Goal: Information Seeking & Learning: Understand process/instructions

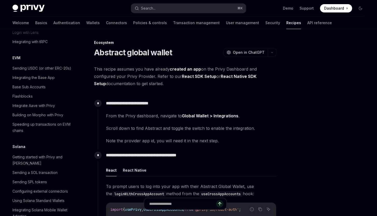
scroll to position [727, 0]
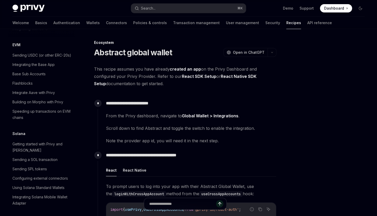
click at [50, 88] on link "Flashblocks" at bounding box center [41, 82] width 66 height 9
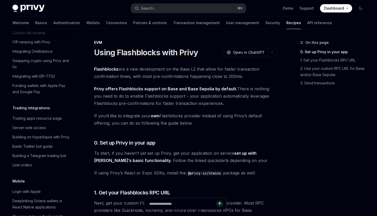
scroll to position [462, 0]
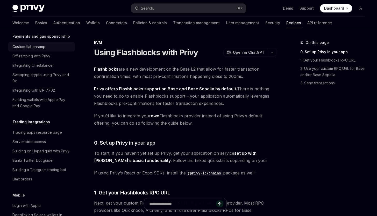
click at [46, 50] on div "Custom fiat onramp" at bounding box center [41, 47] width 59 height 6
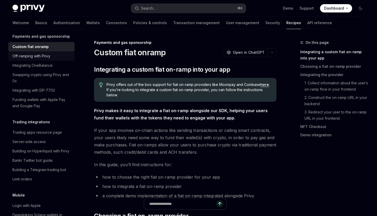
click at [48, 59] on div "Off-ramping with Privy" at bounding box center [31, 56] width 38 height 6
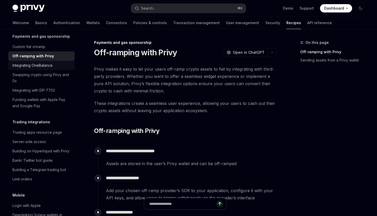
click at [50, 68] on div "Integrating OneBalance" at bounding box center [32, 65] width 40 height 6
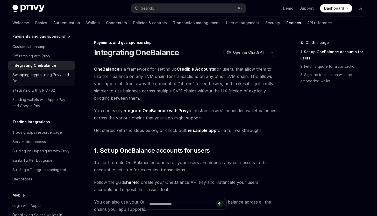
click at [52, 84] on div "Swapping crypto using Privy and 0x" at bounding box center [41, 77] width 59 height 12
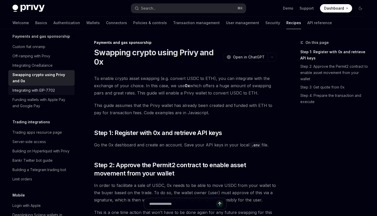
click at [59, 93] on div "Integrating with EIP-7702" at bounding box center [41, 90] width 59 height 6
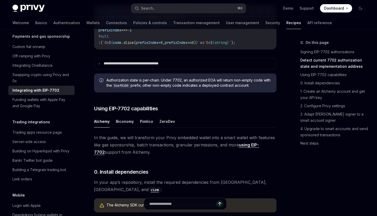
scroll to position [309, 0]
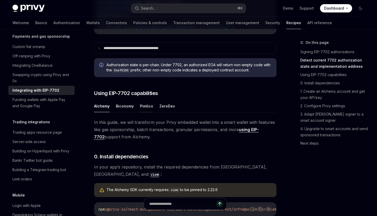
click at [149, 106] on button "Pimlico" at bounding box center [146, 106] width 13 height 12
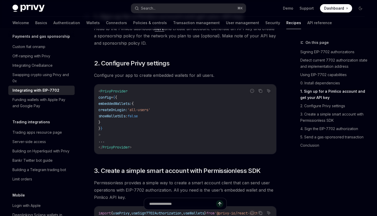
scroll to position [521, 0]
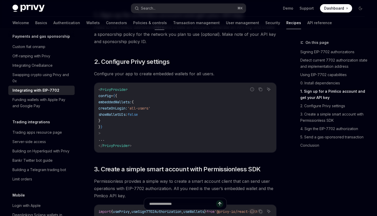
click at [155, 118] on code "< PrivyProvider config = { { embeddedWallets: { createOnLogin: 'all-users' show…" at bounding box center [185, 117] width 174 height 62
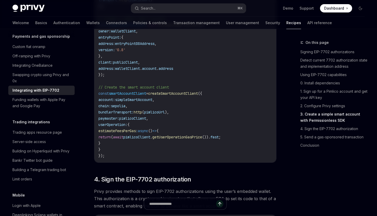
scroll to position [948, 0]
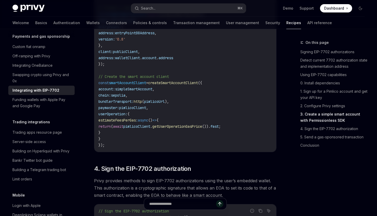
click at [164, 101] on span "pimlicoUrl" at bounding box center [154, 101] width 21 height 5
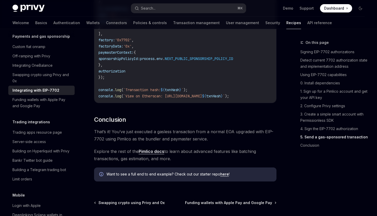
scroll to position [1309, 0]
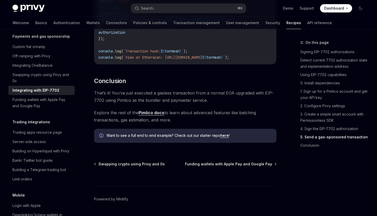
click at [149, 115] on link "Pimlico docs" at bounding box center [152, 112] width 26 height 5
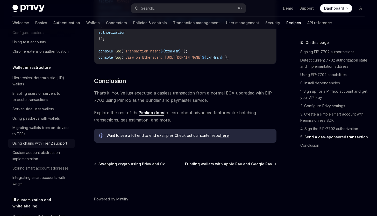
scroll to position [105, 0]
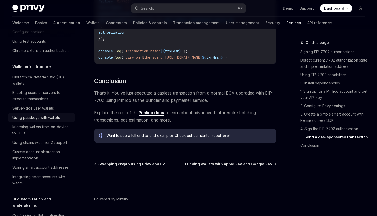
click at [33, 120] on div "Using passkeys with wallets" at bounding box center [35, 117] width 47 height 6
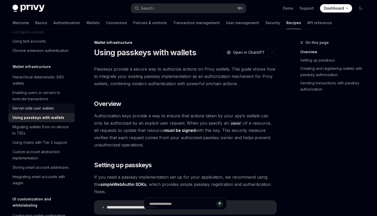
click at [33, 111] on div "Server-side user wallets" at bounding box center [32, 108] width 41 height 6
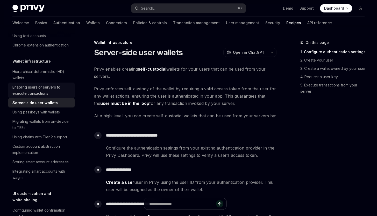
scroll to position [111, 0]
click at [46, 96] on div "Enabling users or servers to execute transactions" at bounding box center [41, 89] width 59 height 12
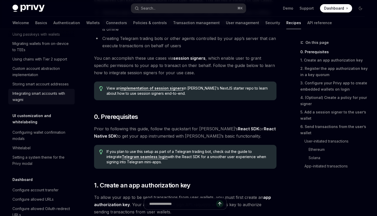
scroll to position [164, 0]
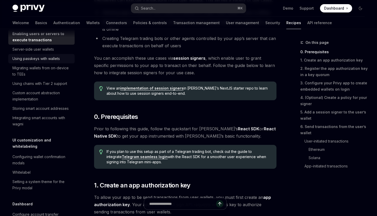
click at [50, 62] on div "Using passkeys with wallets" at bounding box center [35, 58] width 47 height 6
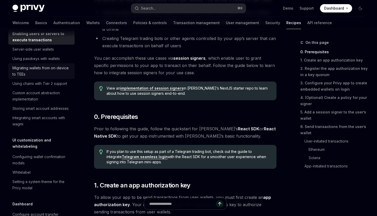
click at [45, 77] on div "Migrating wallets from on-device to TEEs" at bounding box center [41, 71] width 59 height 12
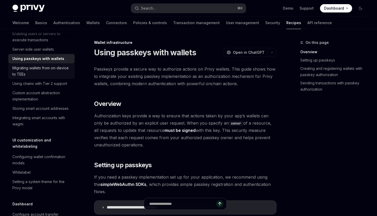
click at [42, 77] on div "Migrating wallets from on-device to TEEs" at bounding box center [41, 71] width 59 height 12
click at [52, 77] on div "Migrating wallets from on-device to TEEs" at bounding box center [41, 71] width 59 height 12
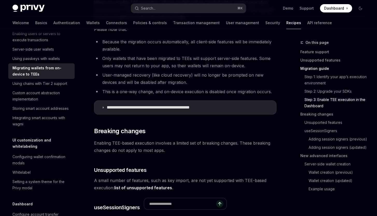
scroll to position [605, 0]
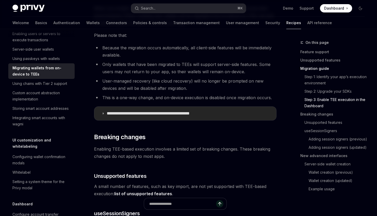
click at [175, 117] on summary "**********" at bounding box center [185, 112] width 182 height 13
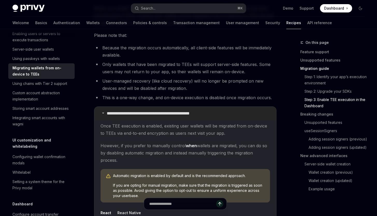
click at [175, 117] on summary "**********" at bounding box center [185, 112] width 182 height 13
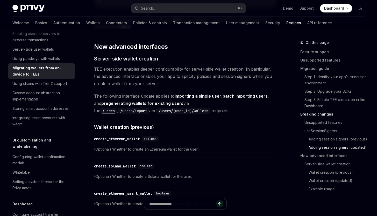
scroll to position [1308, 0]
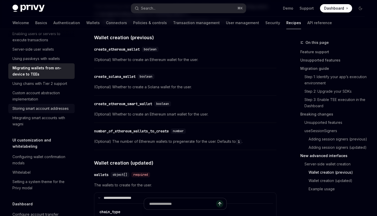
click at [64, 113] on link "Storing smart account addresses" at bounding box center [41, 108] width 66 height 9
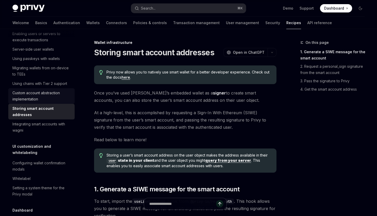
click at [69, 104] on link "Custom account abstraction implementation" at bounding box center [41, 96] width 66 height 16
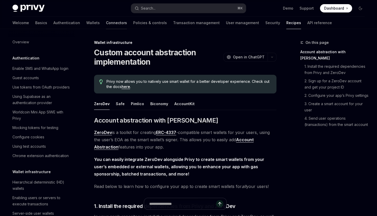
click at [106, 22] on link "Connectors" at bounding box center [116, 23] width 21 height 12
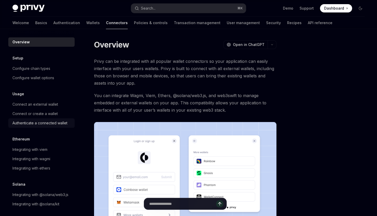
click at [49, 124] on div "Authenticate a connected wallet" at bounding box center [39, 123] width 55 height 6
type textarea "*"
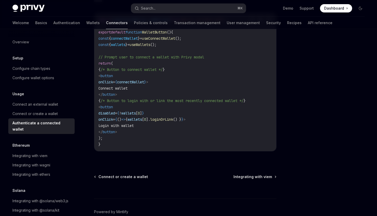
scroll to position [339, 0]
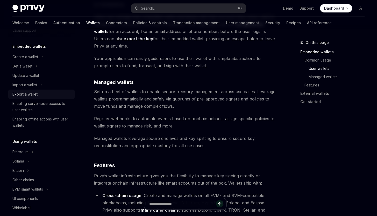
scroll to position [62, 0]
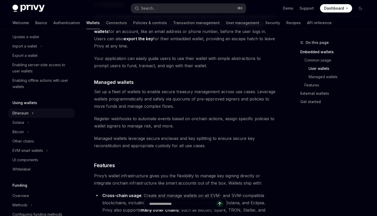
click at [48, 116] on button "Ethereum" at bounding box center [41, 112] width 66 height 9
type textarea "*"
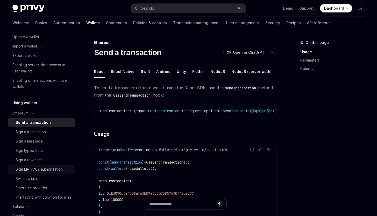
click at [58, 172] on link "Sign EIP-7702 authorization" at bounding box center [41, 168] width 66 height 9
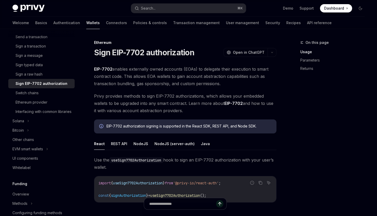
scroll to position [147, 0]
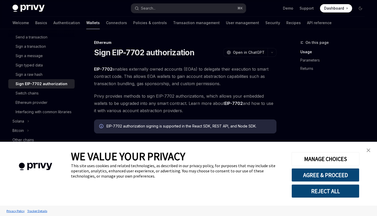
click at [370, 149] on link "close banner" at bounding box center [368, 150] width 10 height 10
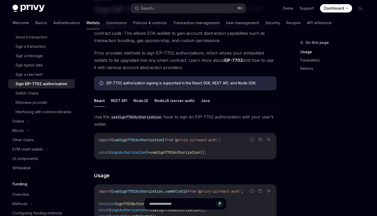
scroll to position [61, 0]
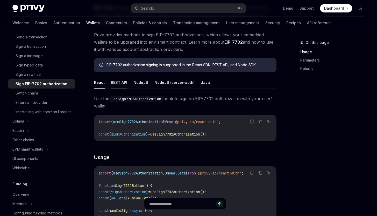
click at [119, 81] on button "REST API" at bounding box center [119, 82] width 16 height 12
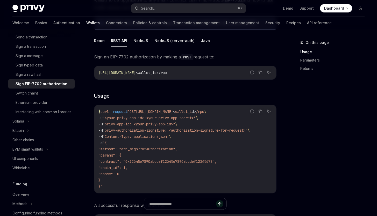
scroll to position [100, 0]
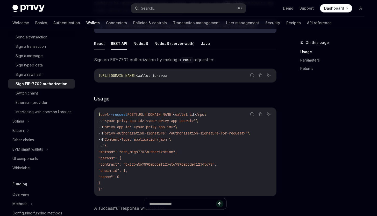
click at [99, 42] on button "React" at bounding box center [99, 43] width 11 height 12
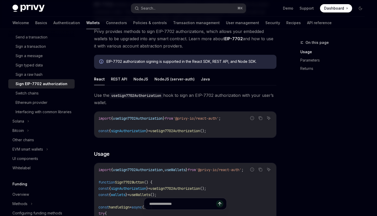
scroll to position [58, 0]
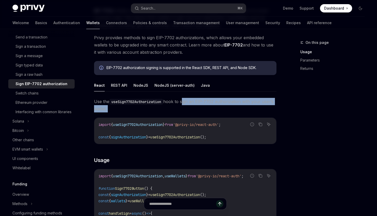
drag, startPoint x: 183, startPoint y: 101, endPoint x: 216, endPoint y: 113, distance: 35.1
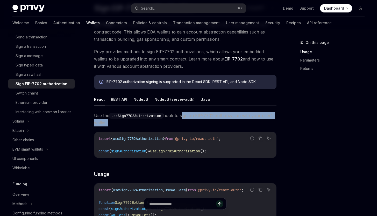
scroll to position [38, 0]
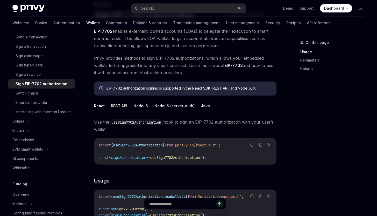
click at [228, 120] on span "Use the useSign7702Authorization hook to sign an EIP-7702 authorization with yo…" at bounding box center [185, 125] width 182 height 15
drag, startPoint x: 228, startPoint y: 120, endPoint x: 233, endPoint y: 126, distance: 7.7
click at [233, 126] on span "Use the useSign7702Authorization hook to sign an EIP-7702 authorization with yo…" at bounding box center [185, 125] width 182 height 15
drag, startPoint x: 233, startPoint y: 126, endPoint x: 235, endPoint y: 114, distance: 12.4
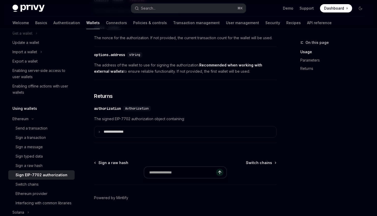
scroll to position [0, 0]
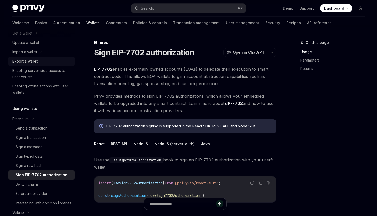
click at [34, 58] on div "Export a wallet" at bounding box center [24, 61] width 25 height 6
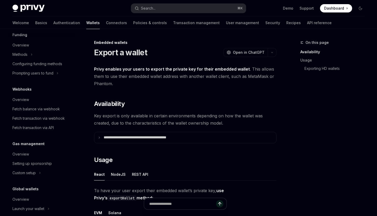
scroll to position [298, 0]
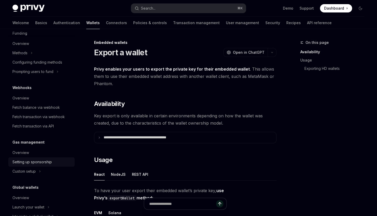
click at [33, 165] on div "Setting up sponsorship" at bounding box center [31, 162] width 39 height 6
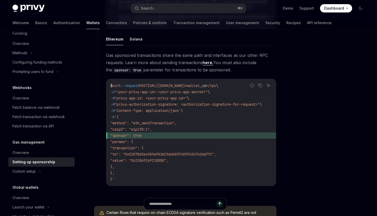
scroll to position [330, 0]
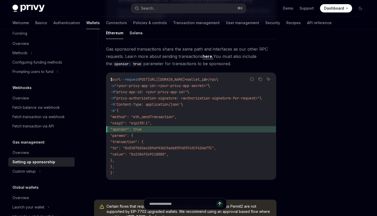
click at [168, 154] on span ""value": "0x2386F26FC10000"," at bounding box center [139, 154] width 58 height 5
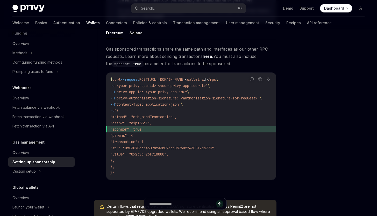
click at [168, 154] on span ""value": "0x2386F26FC10000"," at bounding box center [139, 154] width 58 height 5
drag, startPoint x: 179, startPoint y: 154, endPoint x: 197, endPoint y: 154, distance: 17.9
click at [168, 154] on span ""value": "0x2386F26FC10000"," at bounding box center [139, 154] width 58 height 5
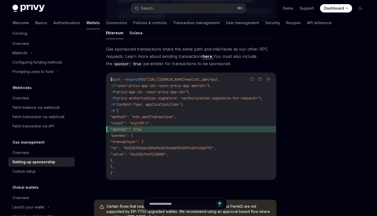
drag, startPoint x: 197, startPoint y: 154, endPoint x: 162, endPoint y: 154, distance: 34.2
click at [162, 154] on span ""value": "0x2386F26FC10000"," at bounding box center [139, 154] width 58 height 5
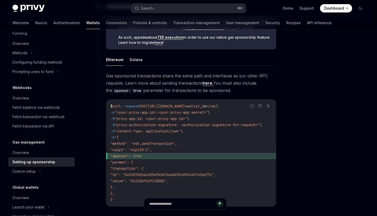
scroll to position [302, 0]
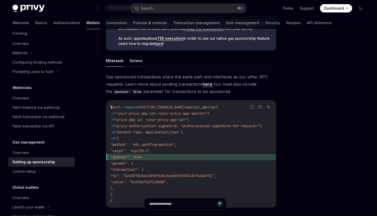
click at [135, 63] on button "Solana" at bounding box center [136, 60] width 13 height 12
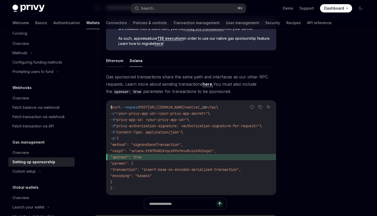
click at [119, 61] on button "Ethereum" at bounding box center [114, 60] width 17 height 12
type textarea "*"
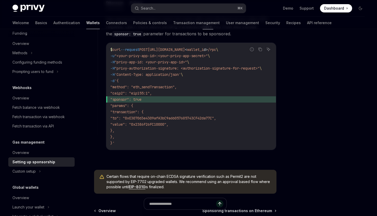
scroll to position [357, 0]
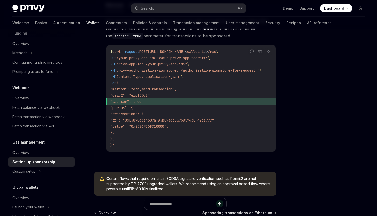
click at [183, 141] on code "$ curl --request POST [URL][DOMAIN_NAME] < wallet_i d > /rpc \ -u "<your-privy-…" at bounding box center [192, 97] width 164 height 99
click at [164, 147] on code "$ curl --request POST [URL][DOMAIN_NAME] < wallet_i d > /rpc \ -u "<your-privy-…" at bounding box center [192, 97] width 164 height 99
copy code "curl --request POST [URL][DOMAIN_NAME] < wallet_i d > /rpc \ -u "<your-privy-ap…"
drag, startPoint x: 164, startPoint y: 147, endPoint x: 114, endPoint y: 52, distance: 107.6
click at [114, 52] on code "$ curl --request POST [URL][DOMAIN_NAME] < wallet_i d > /rpc \ -u "<your-privy-…" at bounding box center [192, 97] width 164 height 99
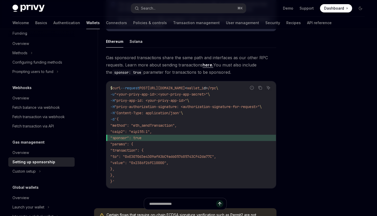
scroll to position [321, 0]
click at [309, 124] on div at bounding box center [329, 127] width 79 height 176
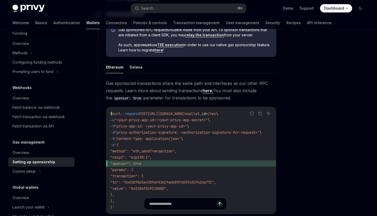
scroll to position [291, 0]
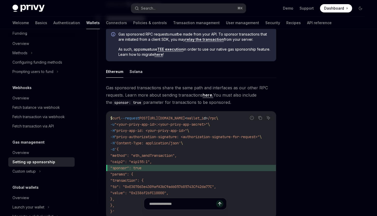
click at [207, 96] on link "here." at bounding box center [208, 94] width 11 height 5
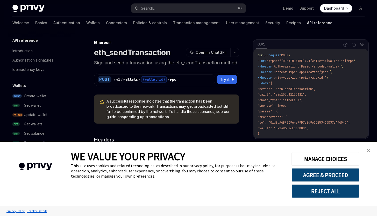
scroll to position [15, 0]
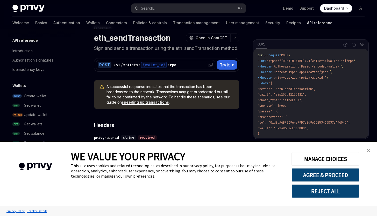
click at [158, 68] on div "{wallet_id}" at bounding box center [154, 65] width 26 height 6
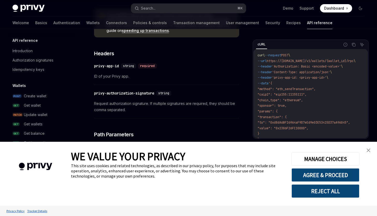
scroll to position [88, 0]
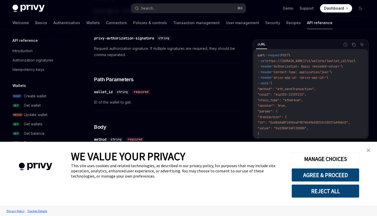
scroll to position [173, 0]
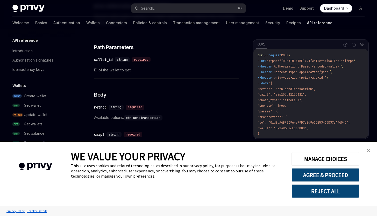
click at [370, 150] on img "close banner" at bounding box center [369, 150] width 4 height 4
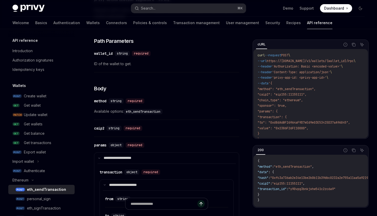
scroll to position [191, 0]
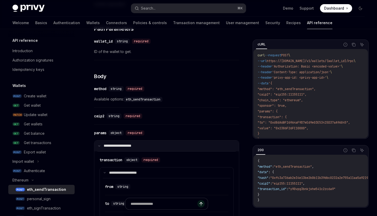
click at [181, 150] on summary "**********" at bounding box center [166, 145] width 145 height 11
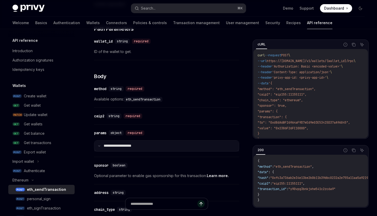
click at [181, 150] on summary "**********" at bounding box center [166, 145] width 145 height 11
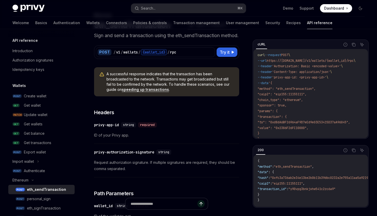
scroll to position [0, 0]
click at [229, 57] on button "Try it" at bounding box center [227, 51] width 21 height 9
type textarea "*"
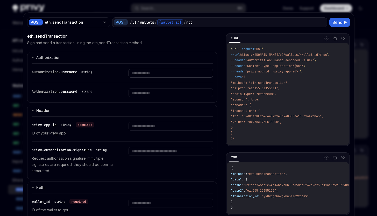
click at [145, 74] on input "text" at bounding box center [170, 73] width 84 height 9
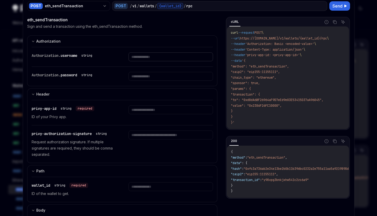
scroll to position [22, 0]
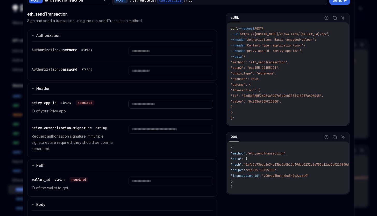
click at [165, 99] on input "text" at bounding box center [170, 103] width 84 height 9
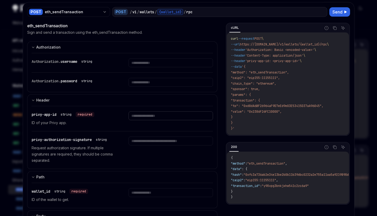
scroll to position [0, 0]
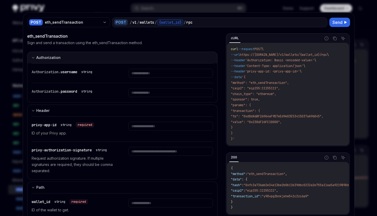
click at [116, 57] on button "Authorization Basic Auth" at bounding box center [122, 58] width 190 height 12
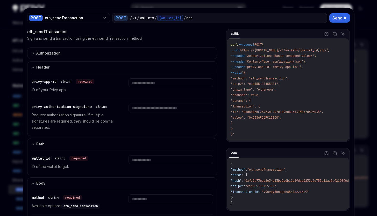
scroll to position [5, 0]
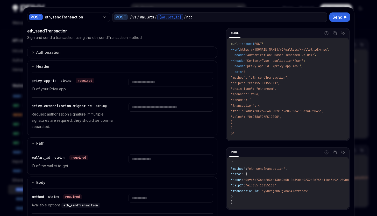
click at [153, 112] on div at bounding box center [170, 116] width 84 height 27
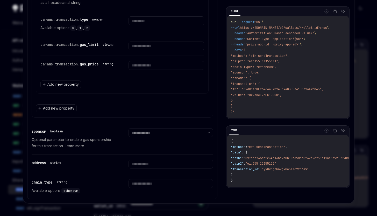
scroll to position [0, 1]
click at [189, 135] on select "**********" at bounding box center [170, 132] width 84 height 9
select select "****"
click at [128, 128] on select "**********" at bounding box center [170, 132] width 84 height 9
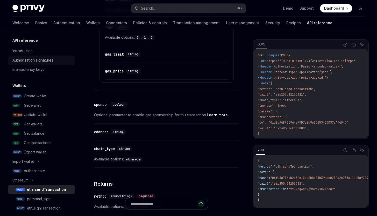
click at [32, 59] on div "Authorization signatures" at bounding box center [32, 60] width 41 height 6
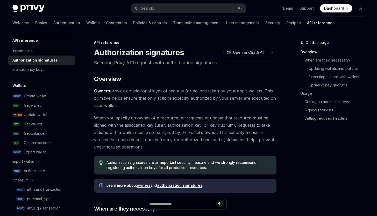
click at [136, 103] on span "Owners provide an additional layer of security for actions taken by your app’s …" at bounding box center [185, 98] width 182 height 22
drag, startPoint x: 136, startPoint y: 103, endPoint x: 141, endPoint y: 85, distance: 19.4
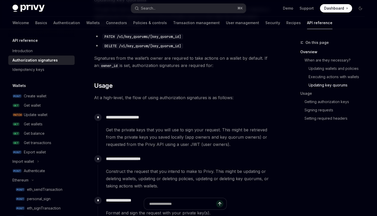
scroll to position [443, 0]
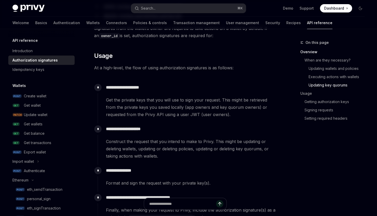
click at [215, 118] on span "Get the private keys that you will use to sign your request. This might be retr…" at bounding box center [191, 107] width 170 height 22
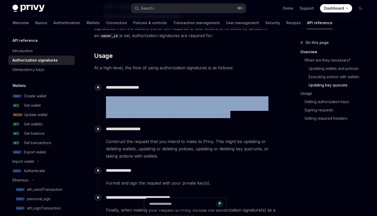
drag, startPoint x: 215, startPoint y: 118, endPoint x: 227, endPoint y: 91, distance: 29.1
click at [227, 91] on div "**********" at bounding box center [187, 100] width 179 height 36
click at [219, 157] on span "Construct the request that you intend to make to Privy. This might be updating …" at bounding box center [191, 149] width 170 height 22
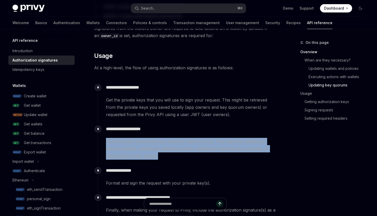
drag, startPoint x: 219, startPoint y: 157, endPoint x: 226, endPoint y: 128, distance: 30.4
click at [226, 128] on div "**********" at bounding box center [187, 141] width 179 height 36
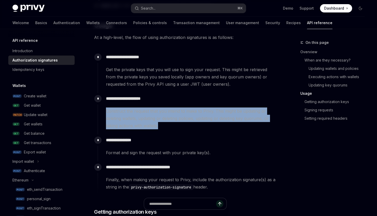
scroll to position [476, 0]
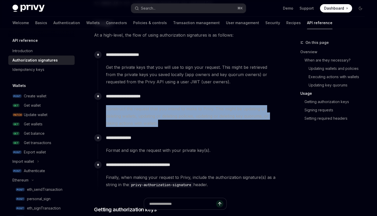
click at [220, 148] on div "Format and sign the request with your private key(s)." at bounding box center [191, 149] width 170 height 7
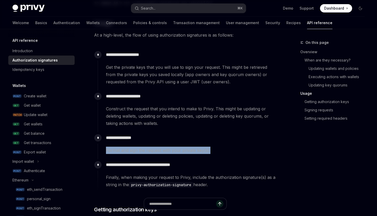
drag, startPoint x: 220, startPoint y: 148, endPoint x: 222, endPoint y: 140, distance: 8.9
click at [222, 140] on div "**********" at bounding box center [187, 143] width 179 height 22
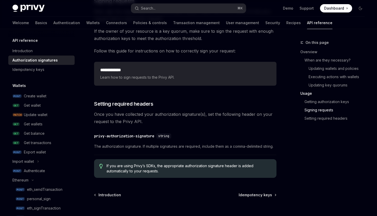
scroll to position [875, 0]
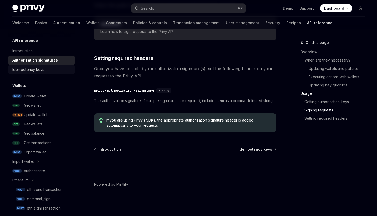
click at [29, 68] on div "Idempotency keys" at bounding box center [28, 69] width 32 height 6
type textarea "*"
